Goal: Transaction & Acquisition: Purchase product/service

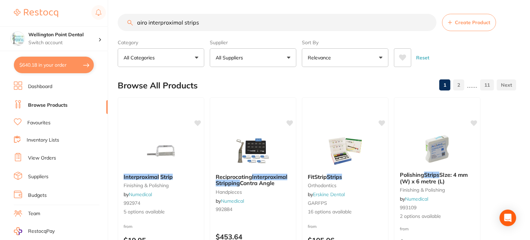
drag, startPoint x: 204, startPoint y: 23, endPoint x: 128, endPoint y: 25, distance: 75.8
click at [128, 25] on div "airo interproximal strips Create Product" at bounding box center [317, 22] width 398 height 17
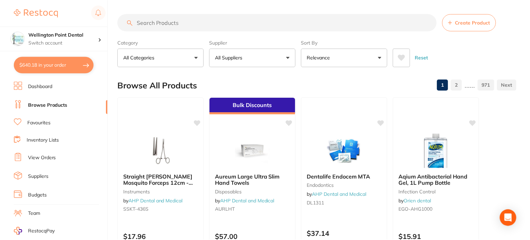
scroll to position [242, 0]
click at [288, 57] on button "All Suppliers" at bounding box center [253, 57] width 86 height 19
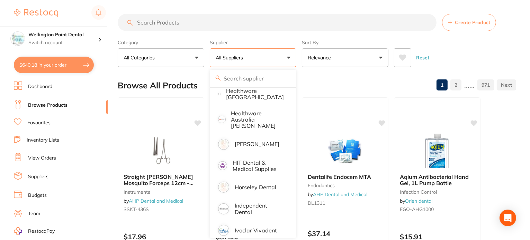
scroll to position [450, 0]
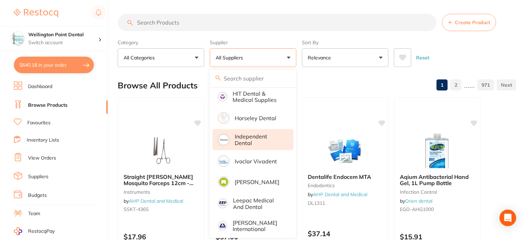
click at [264, 134] on p "Independent Dental" at bounding box center [259, 140] width 49 height 13
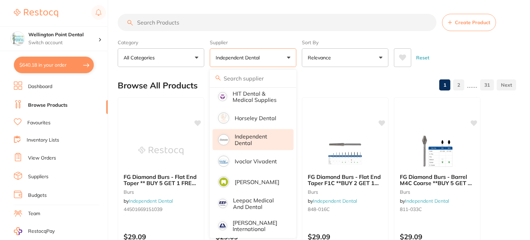
click at [170, 25] on input "search" at bounding box center [277, 22] width 319 height 17
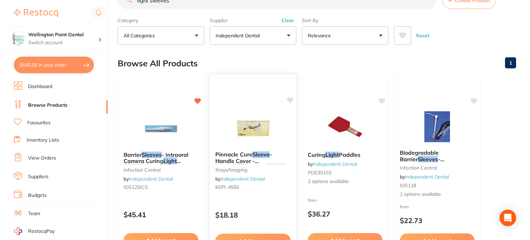
scroll to position [35, 0]
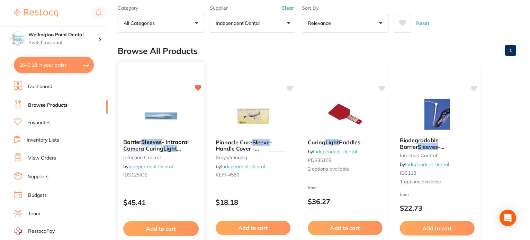
type input "light sleeves"
click at [146, 140] on em "Sleeves" at bounding box center [151, 142] width 20 height 7
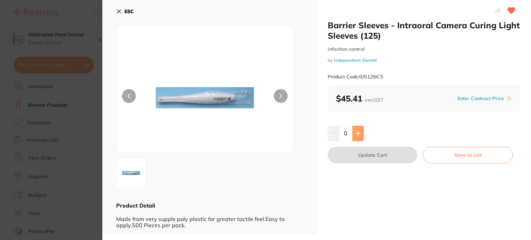
click at [357, 133] on icon at bounding box center [359, 134] width 6 height 6
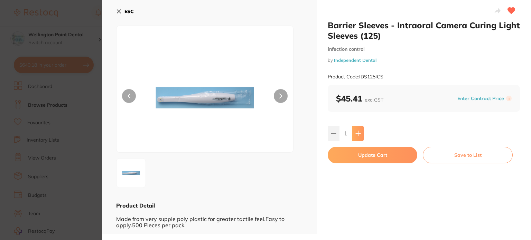
click at [357, 133] on icon at bounding box center [359, 134] width 6 height 6
type input "4"
click at [372, 153] on button "Update Cart" at bounding box center [373, 155] width 90 height 17
